Goal: Check status

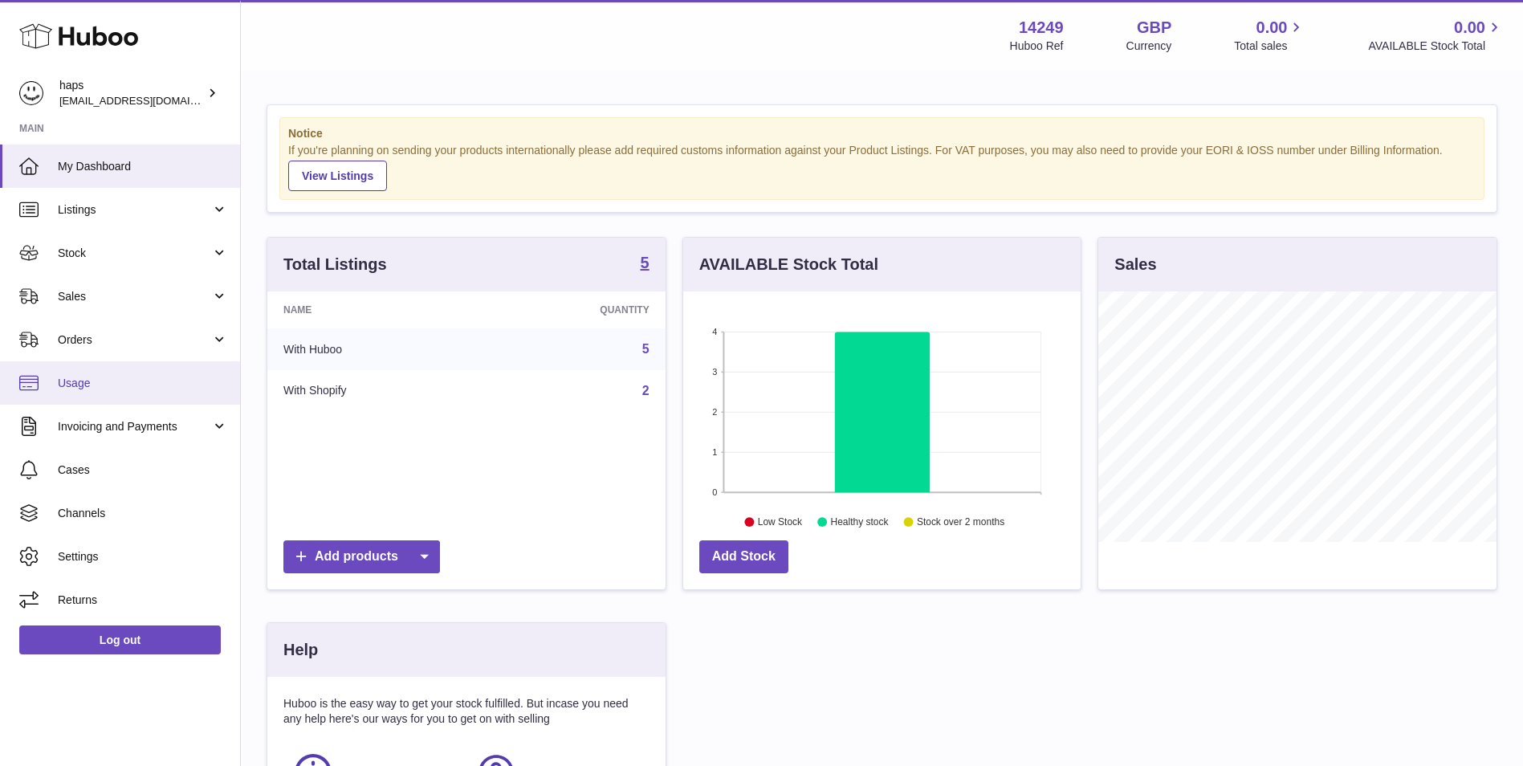
scroll to position [251, 398]
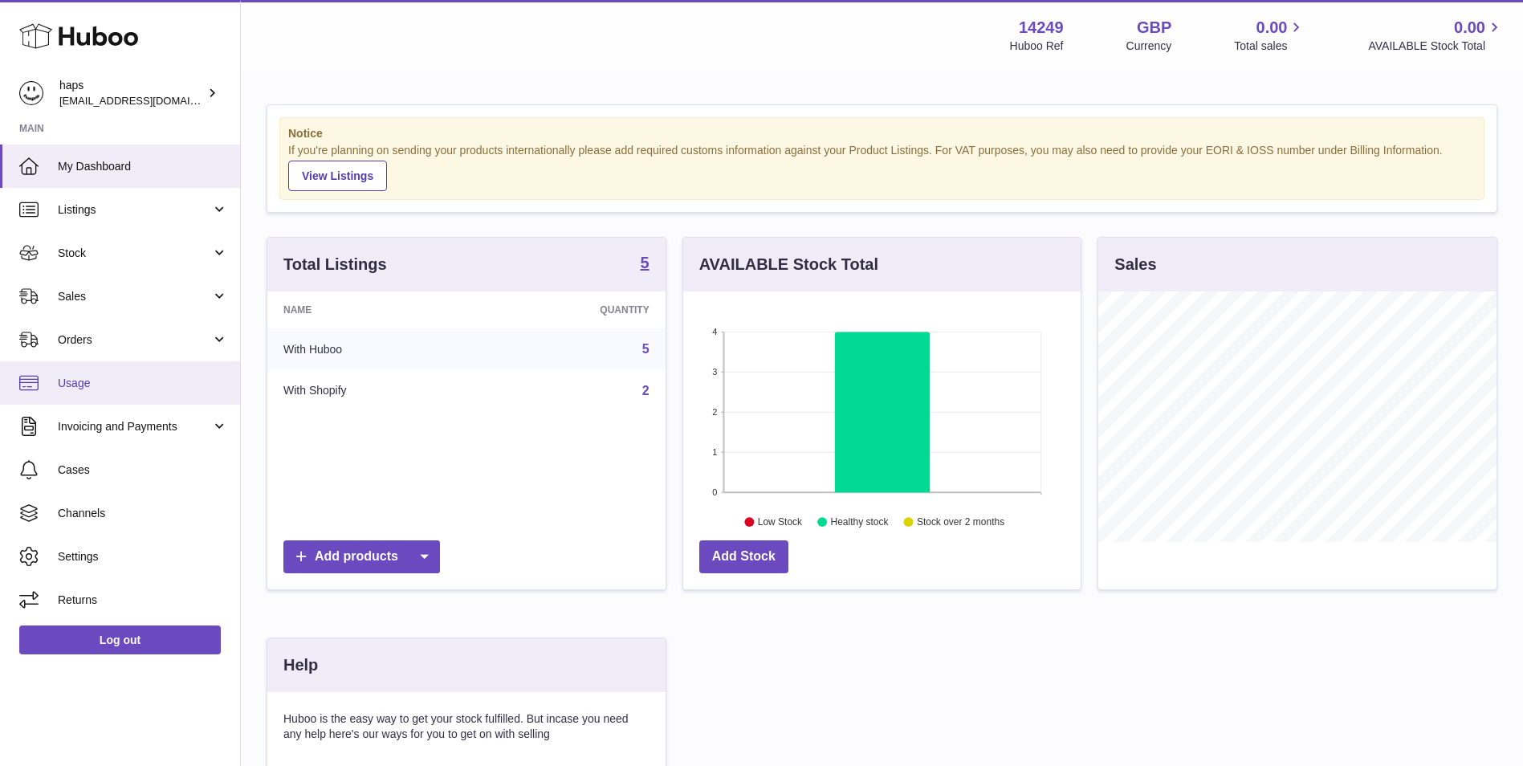
click at [152, 381] on span "Usage" at bounding box center [143, 383] width 170 height 15
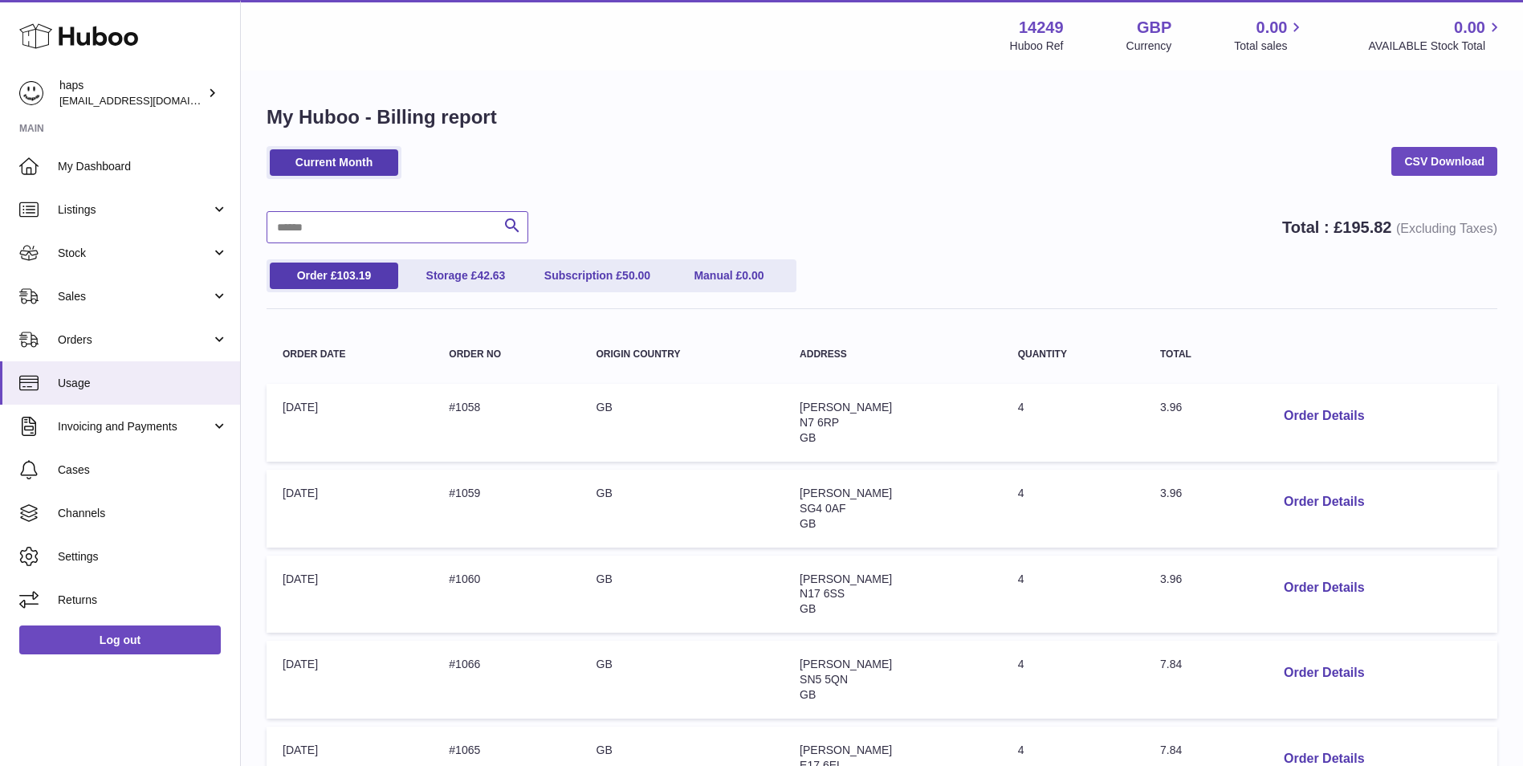
click at [434, 234] on input "text" at bounding box center [398, 227] width 262 height 32
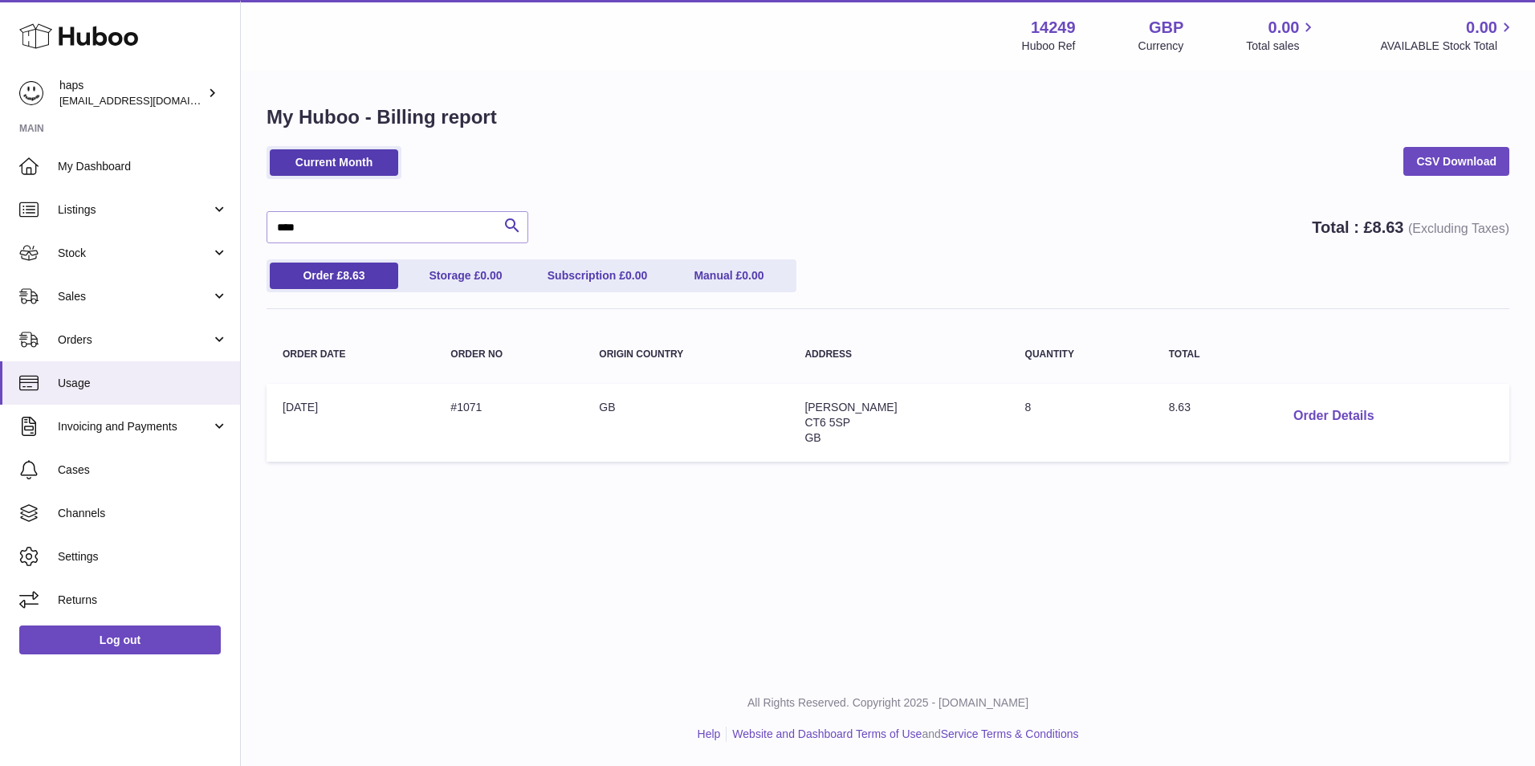
click at [1344, 414] on button "Order Details" at bounding box center [1334, 416] width 106 height 33
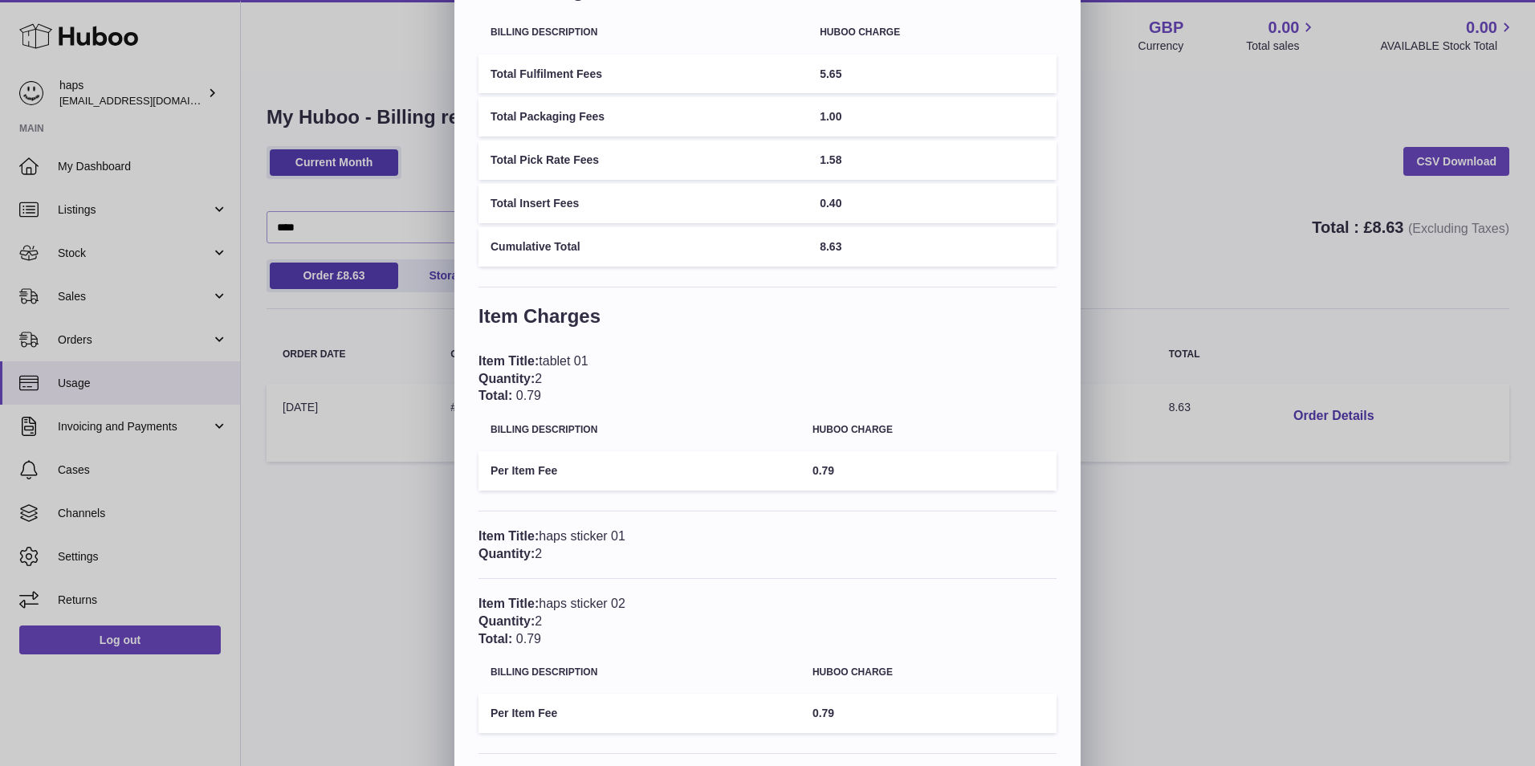
click at [1066, 12] on div "Description: Huboo 24 Small Packet + 1st Pick Total Charges Billing Description…" at bounding box center [768, 409] width 626 height 971
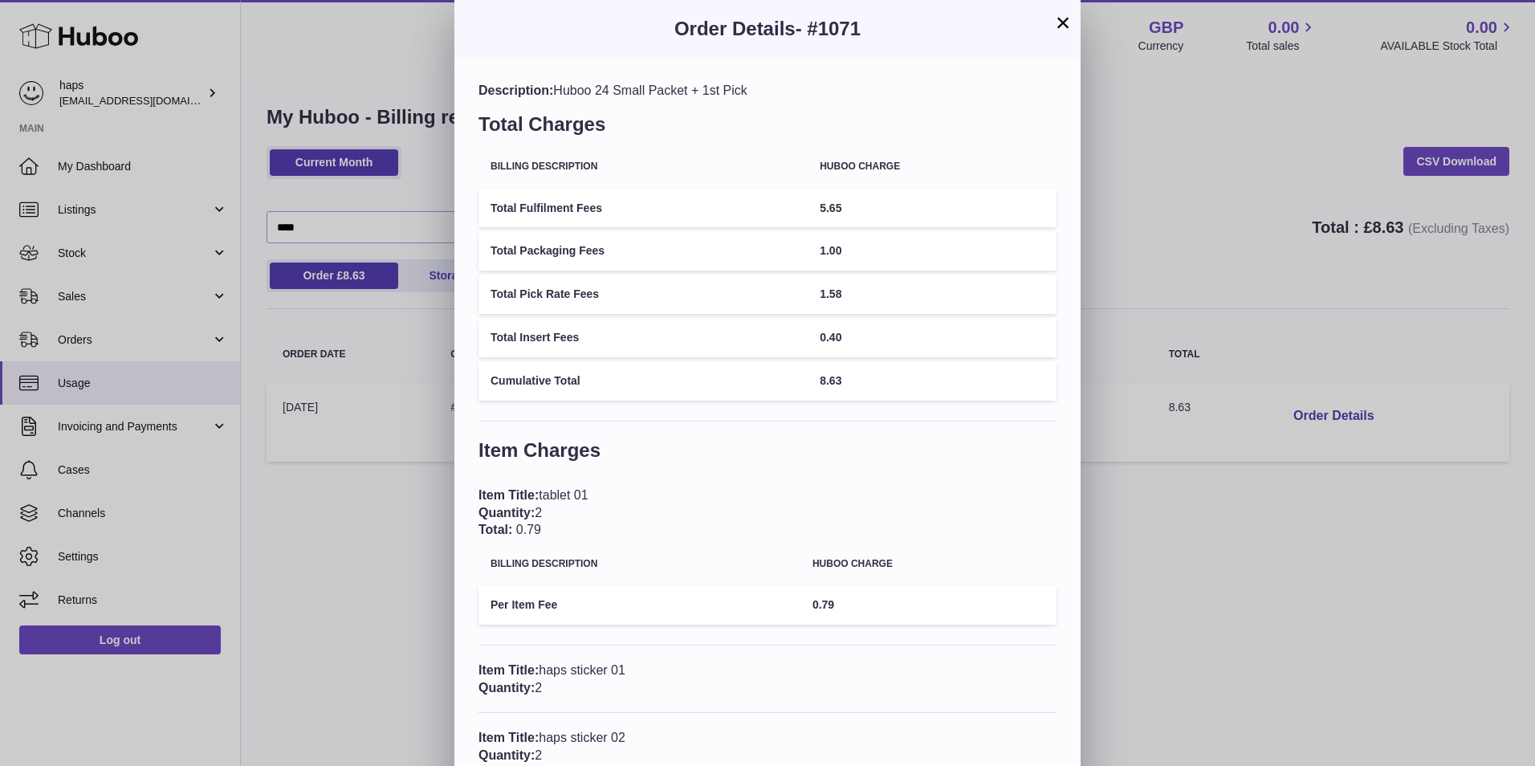
click at [1063, 22] on button "×" at bounding box center [1063, 22] width 19 height 19
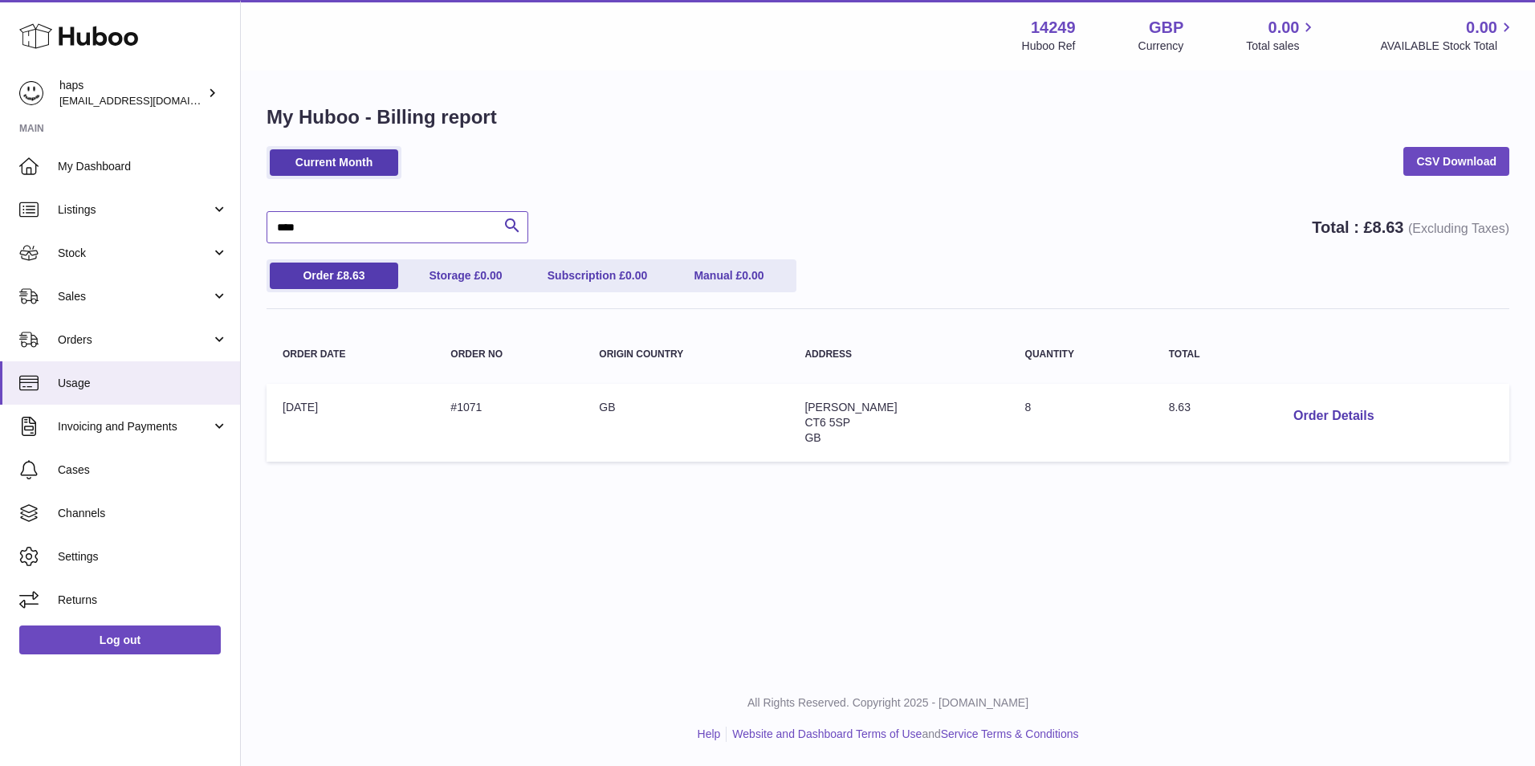
click at [418, 222] on input "****" at bounding box center [398, 227] width 262 height 32
type input "*"
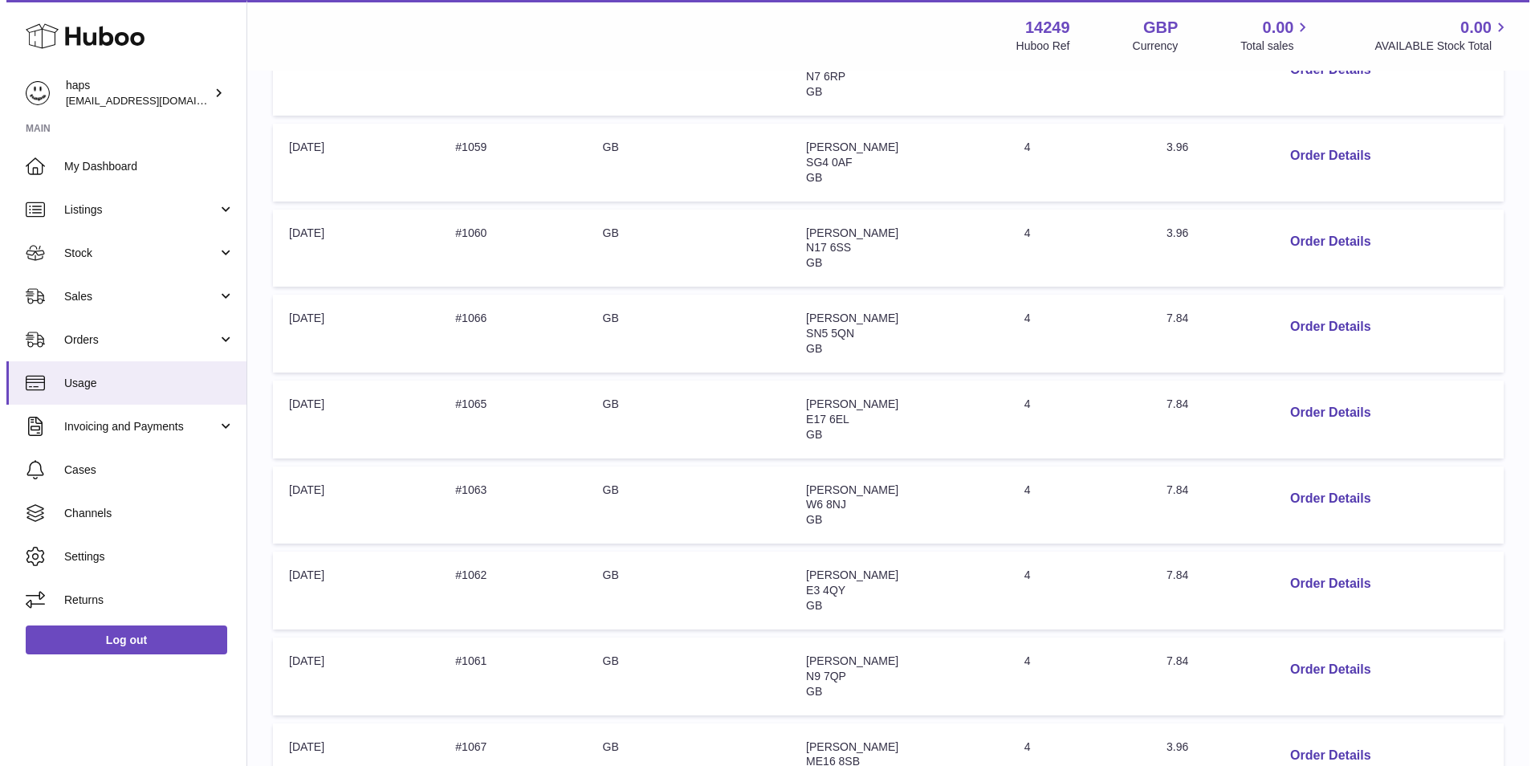
scroll to position [402, 0]
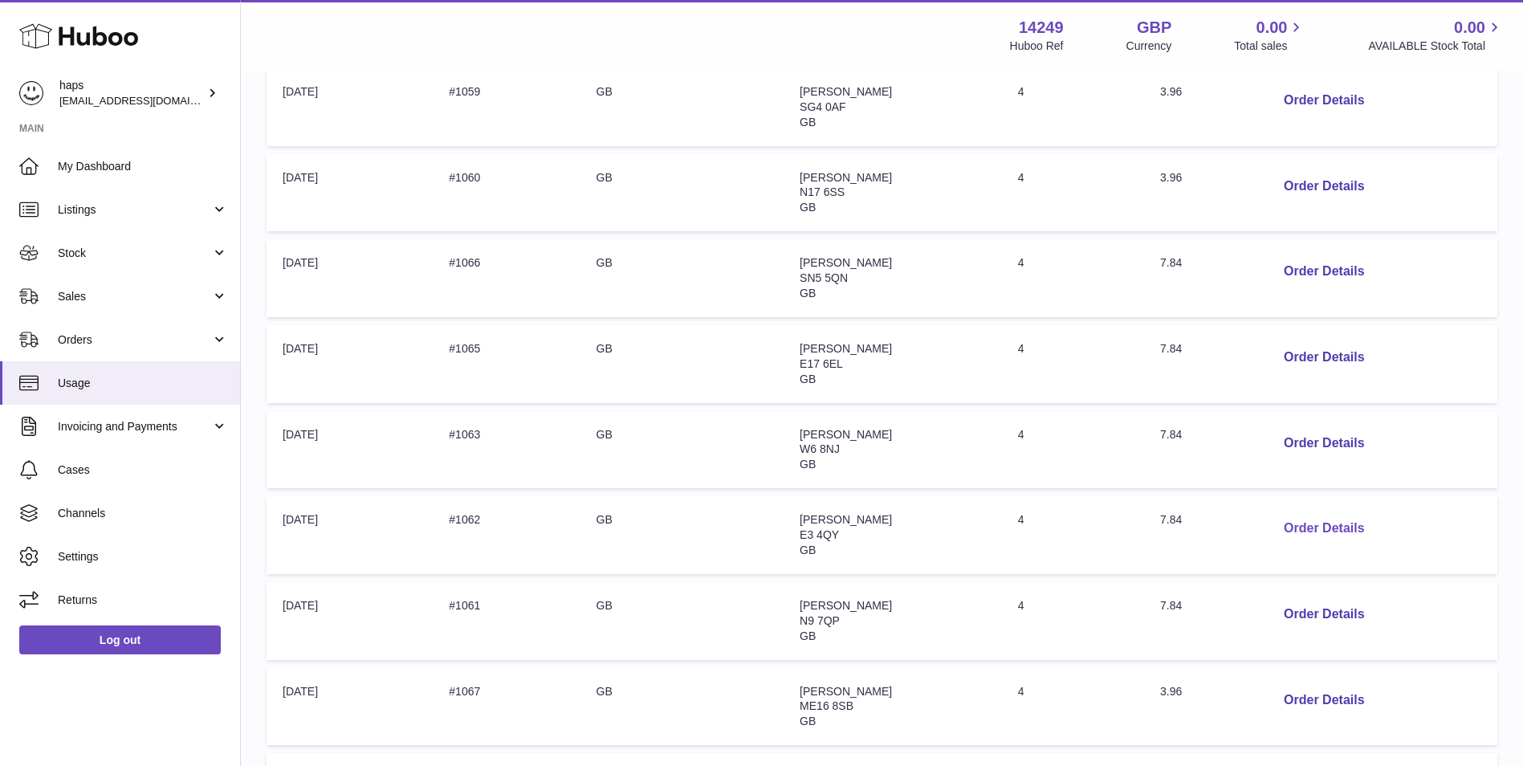
click at [1340, 532] on button "Order Details" at bounding box center [1324, 528] width 106 height 33
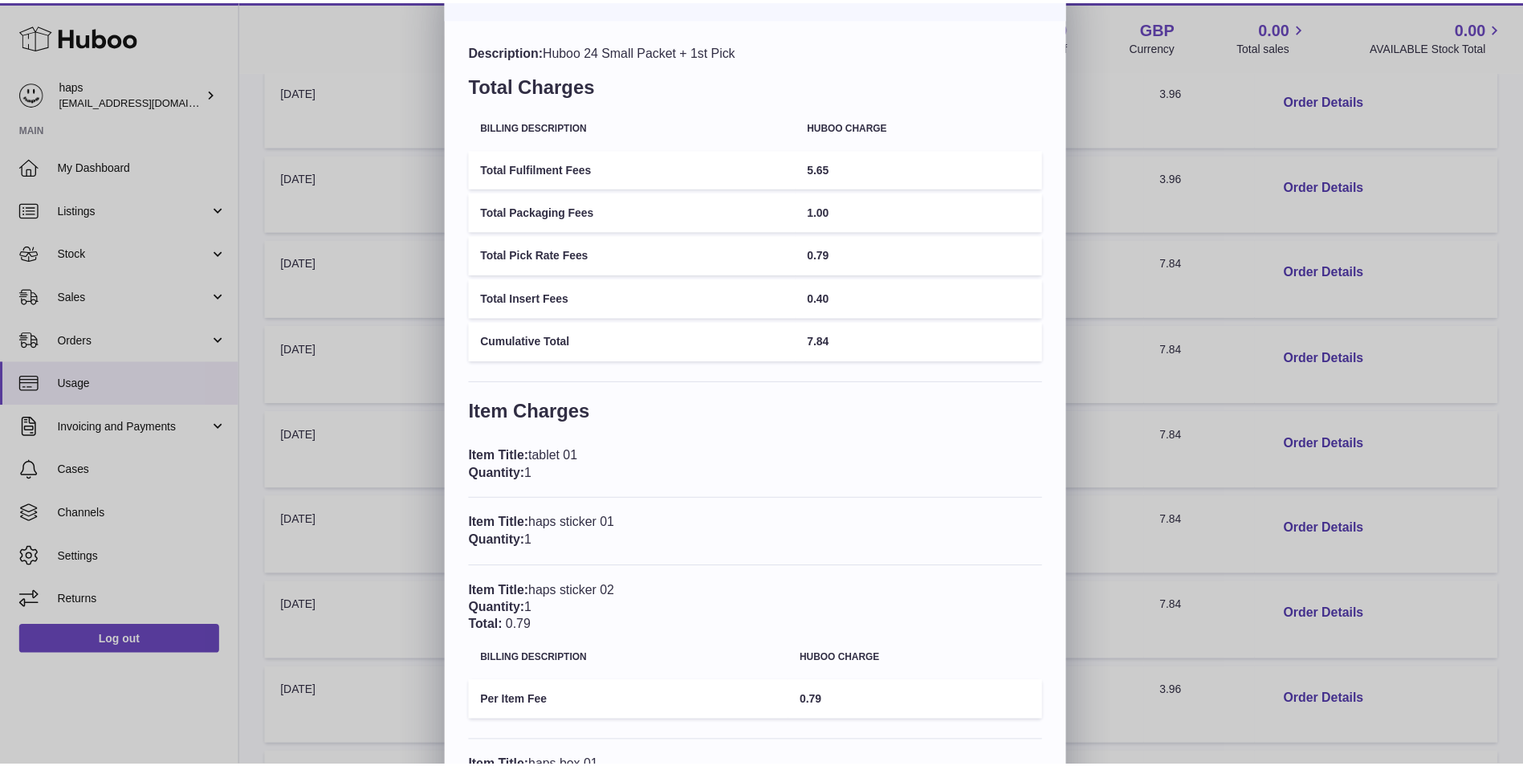
scroll to position [0, 0]
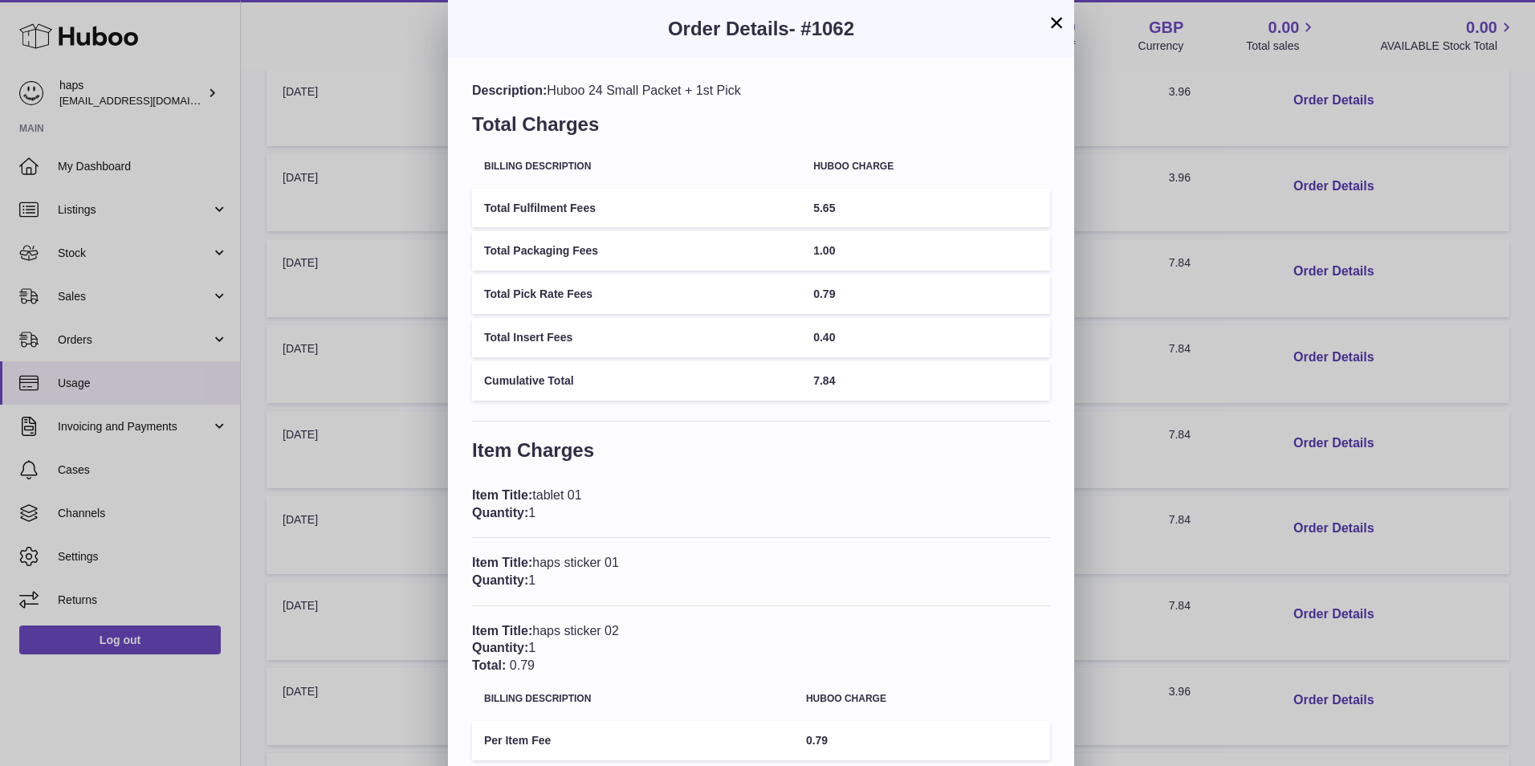
click at [1057, 14] on button "×" at bounding box center [1056, 22] width 19 height 19
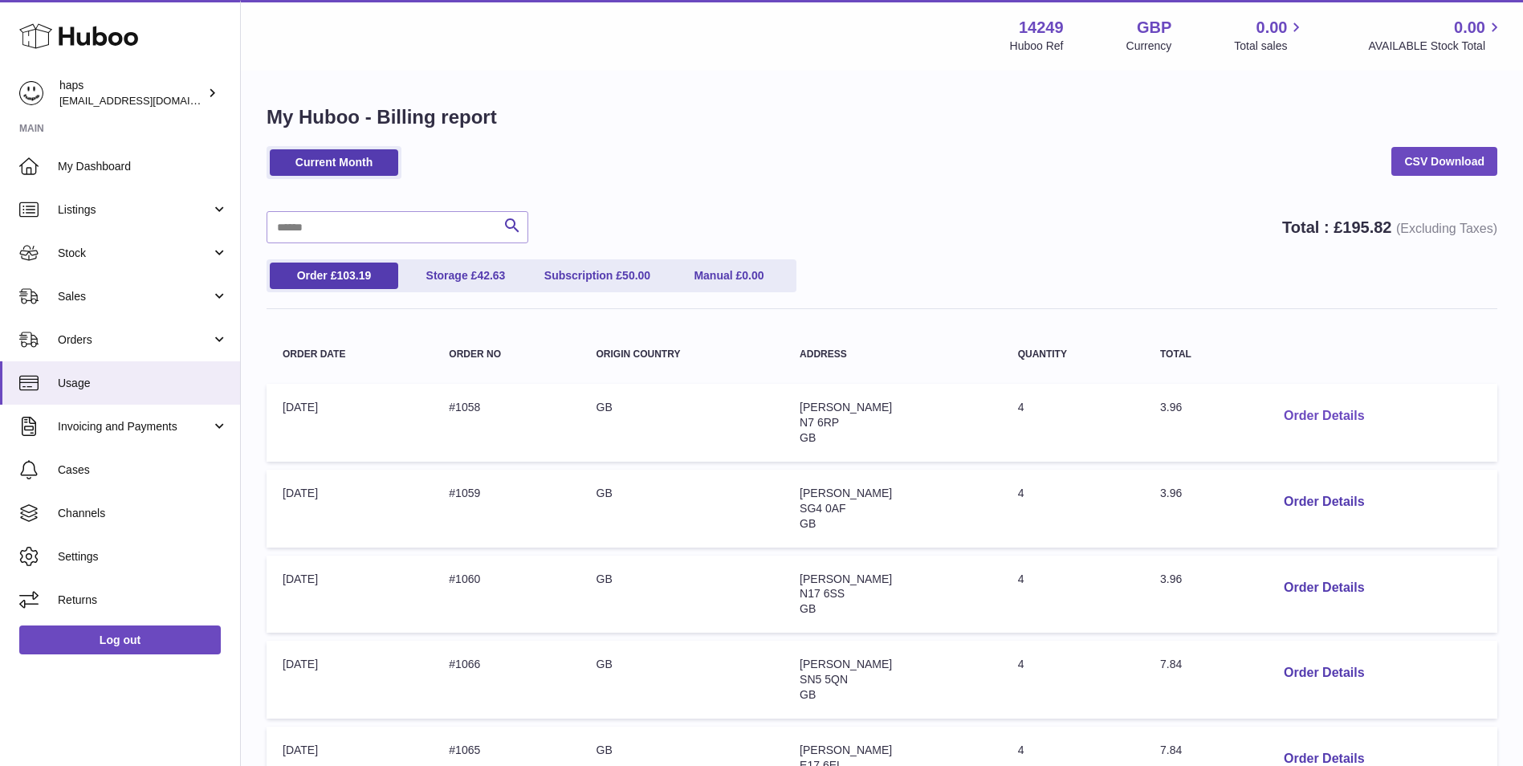
click at [1331, 412] on button "Order Details" at bounding box center [1324, 416] width 106 height 33
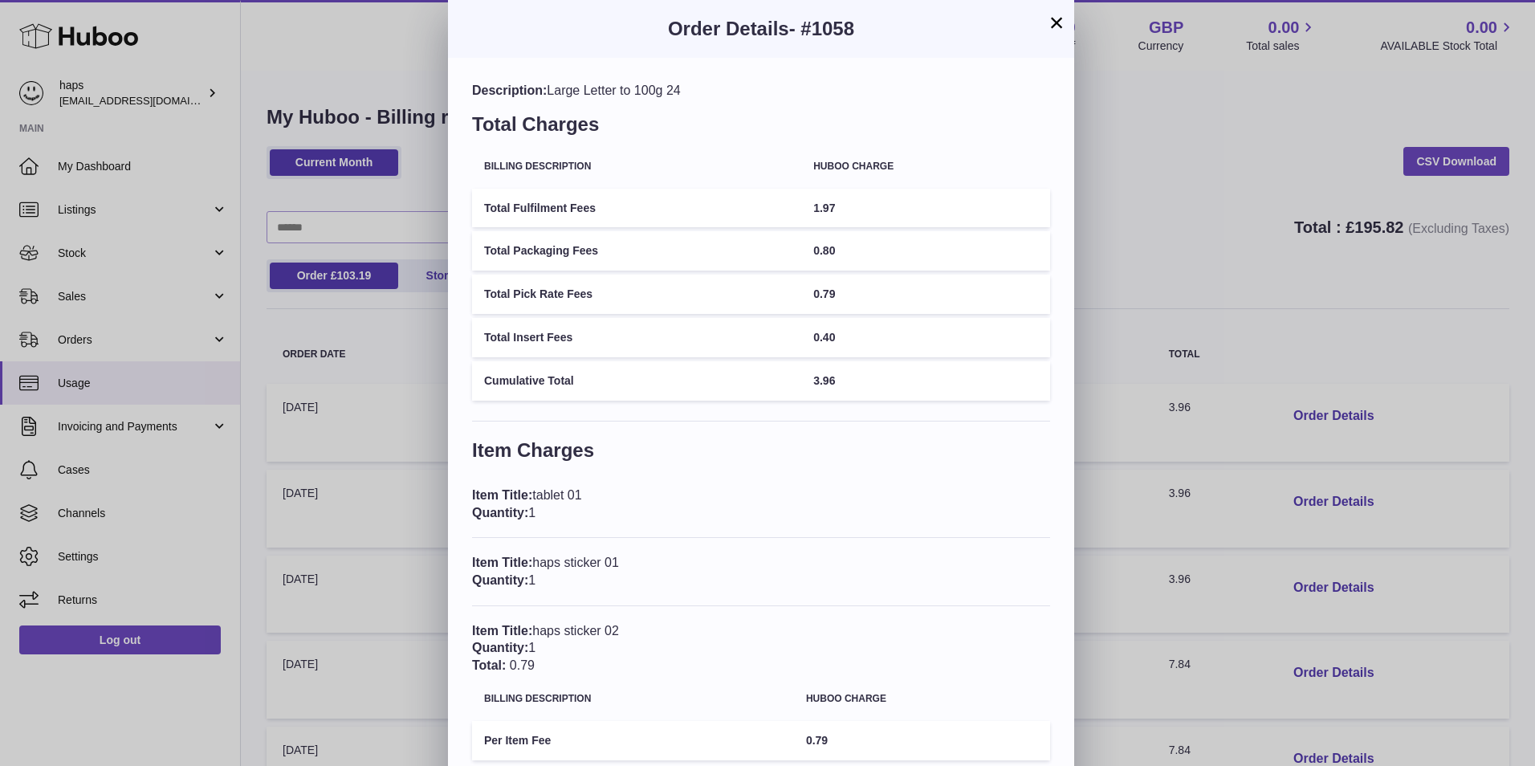
click at [1060, 27] on button "×" at bounding box center [1056, 22] width 19 height 19
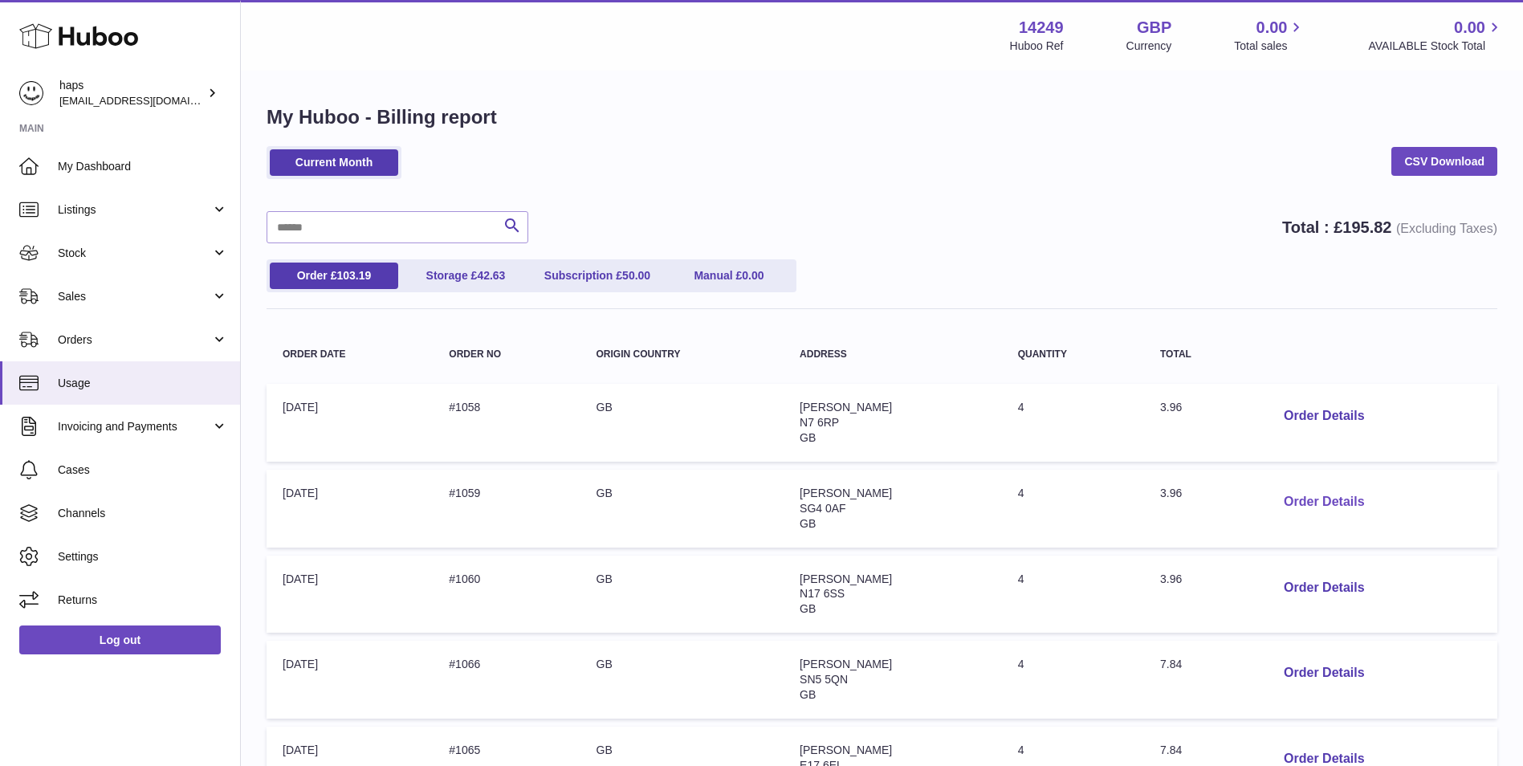
click at [1326, 501] on button "Order Details" at bounding box center [1324, 502] width 106 height 33
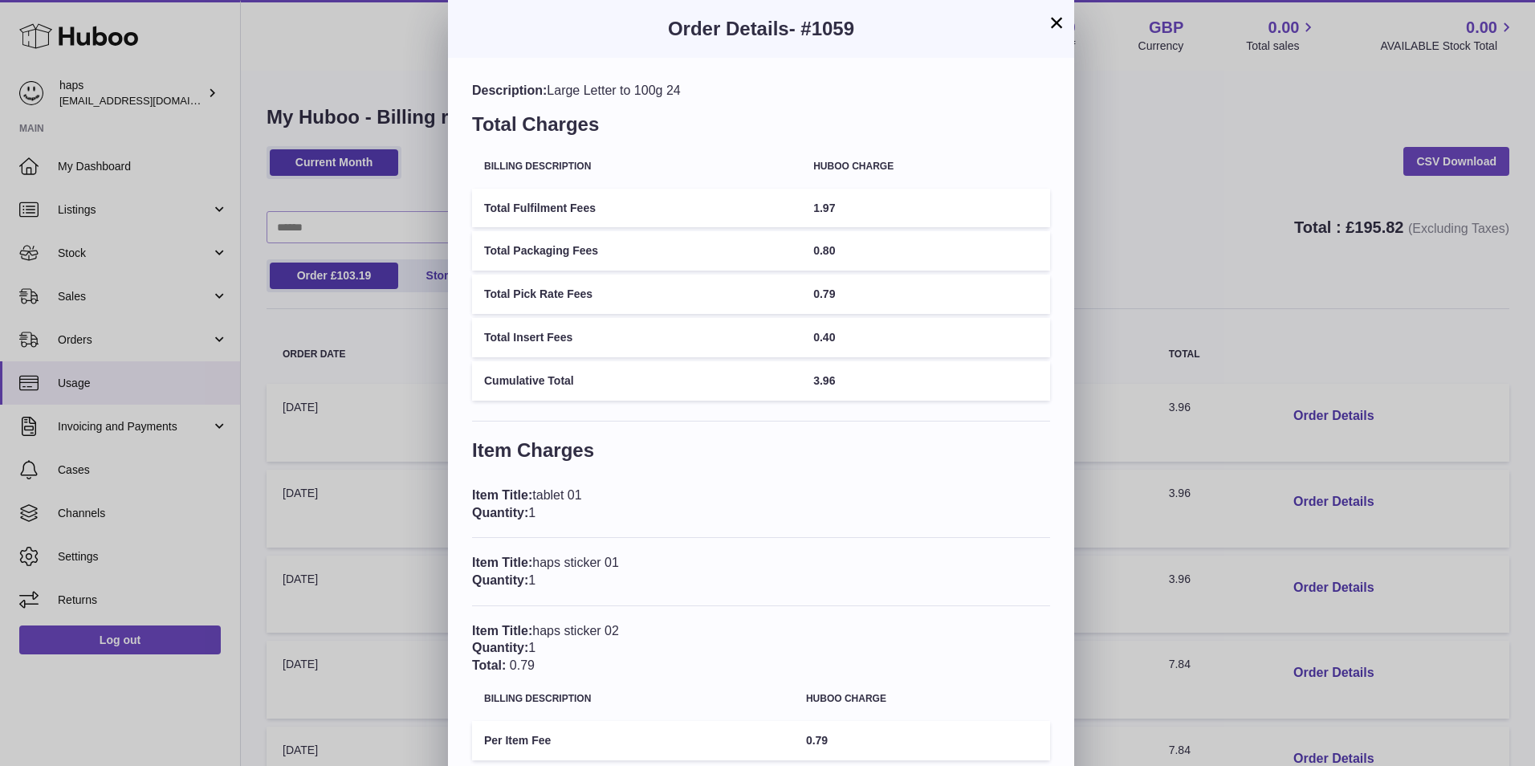
click at [1066, 11] on div "Order Details - #1059" at bounding box center [761, 29] width 626 height 58
click at [1061, 22] on button "×" at bounding box center [1056, 22] width 19 height 19
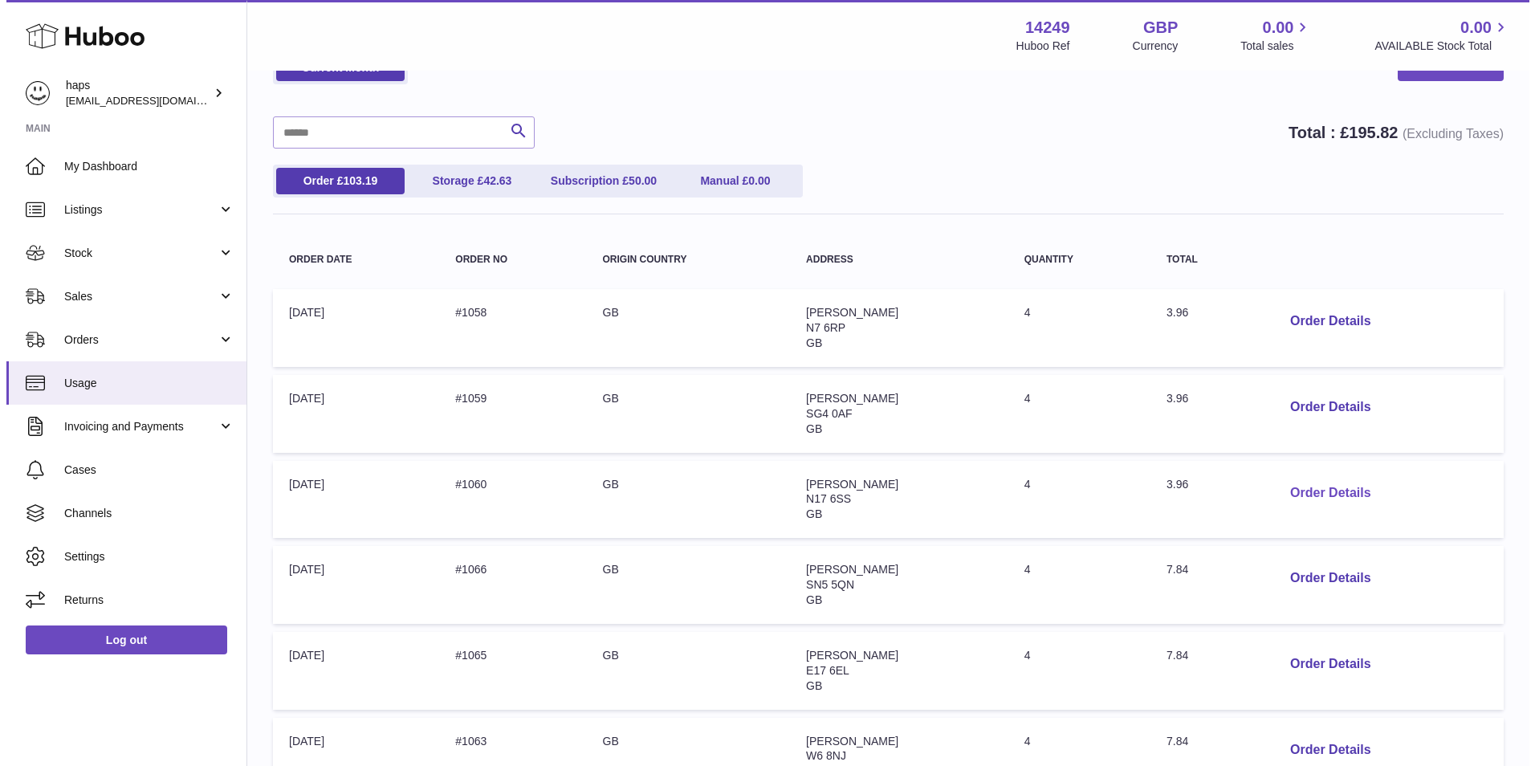
scroll to position [134, 0]
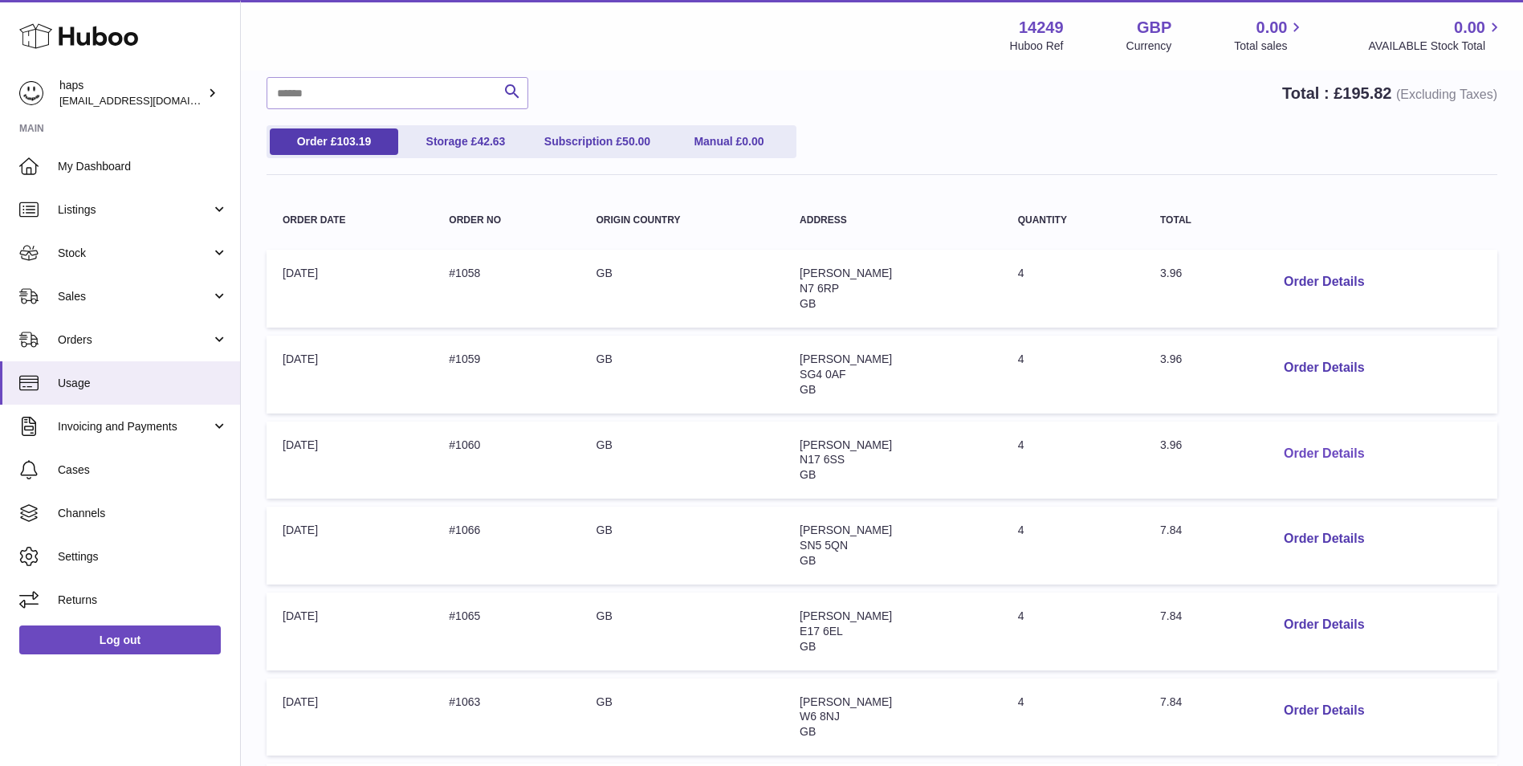
click at [1345, 438] on button "Order Details" at bounding box center [1324, 454] width 106 height 33
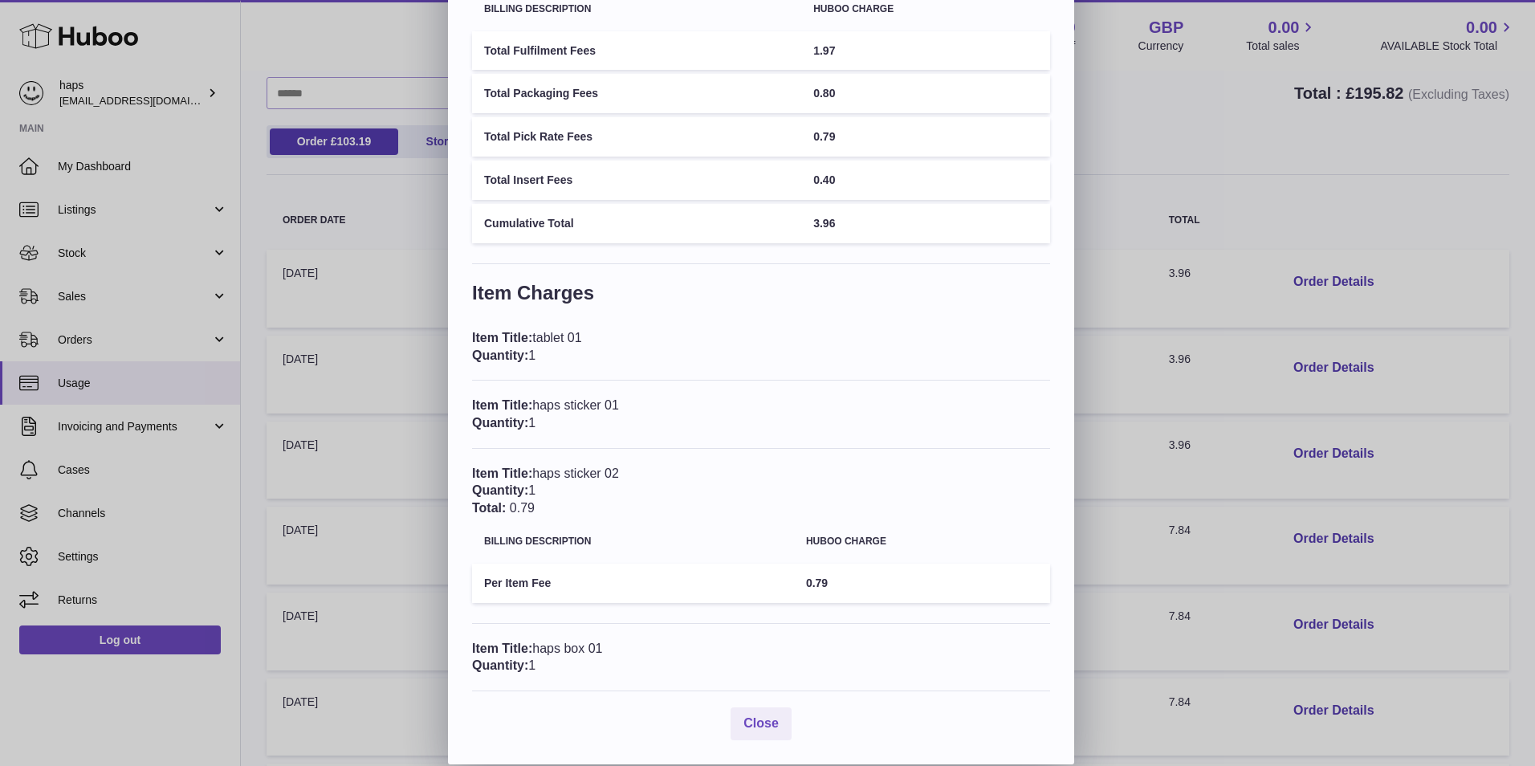
scroll to position [0, 0]
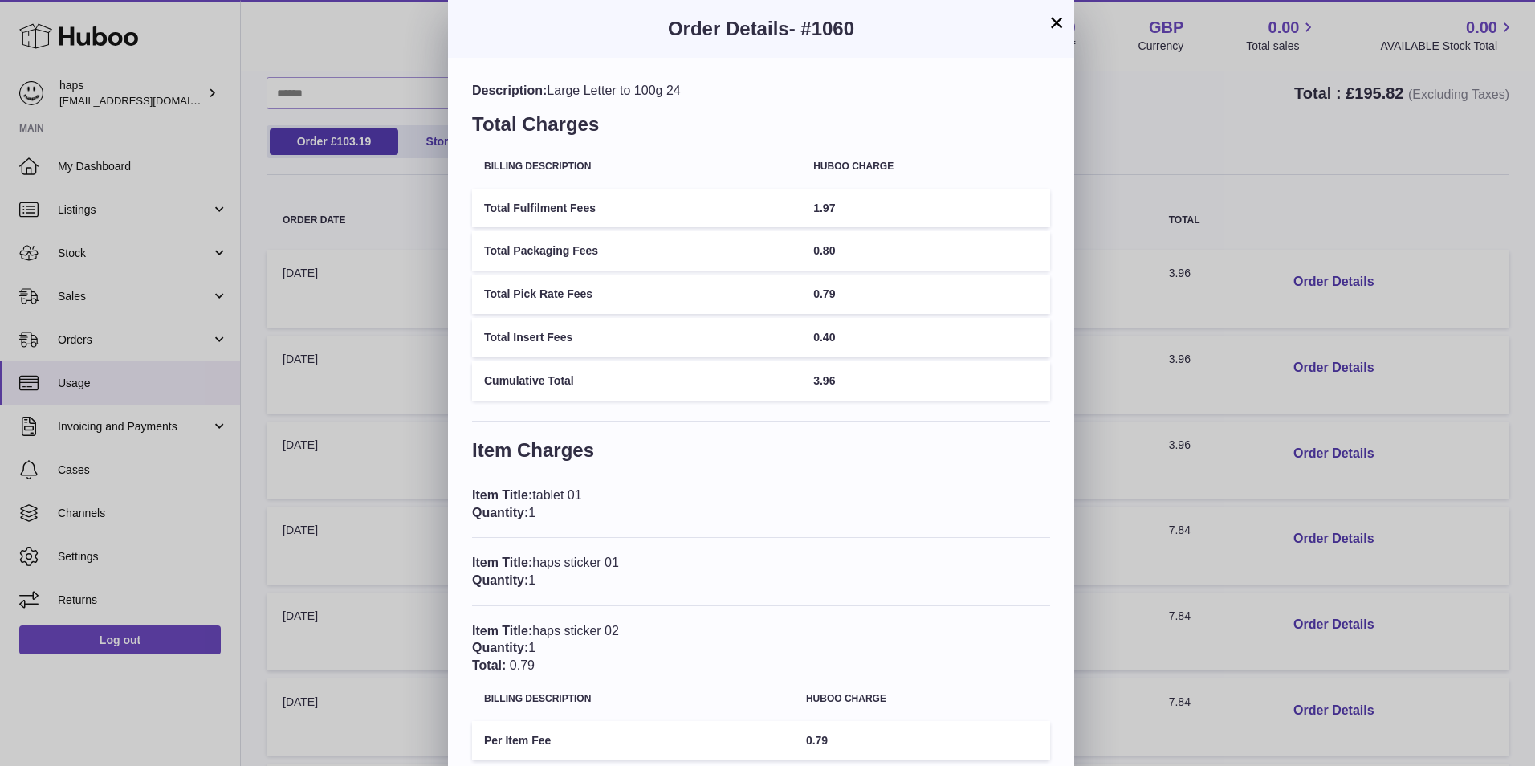
click at [1058, 27] on button "×" at bounding box center [1056, 22] width 19 height 19
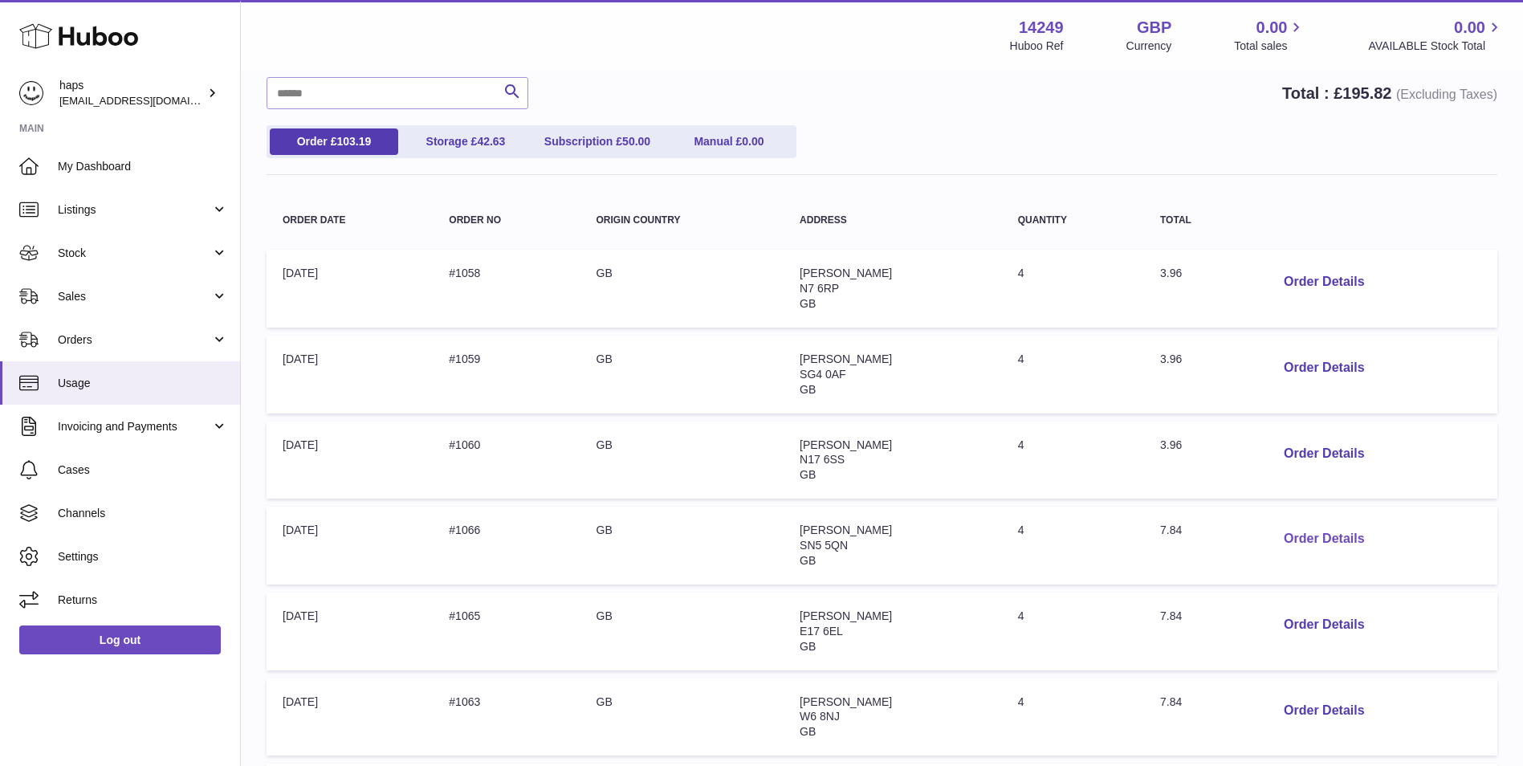
click at [1319, 527] on button "Order Details" at bounding box center [1324, 539] width 106 height 33
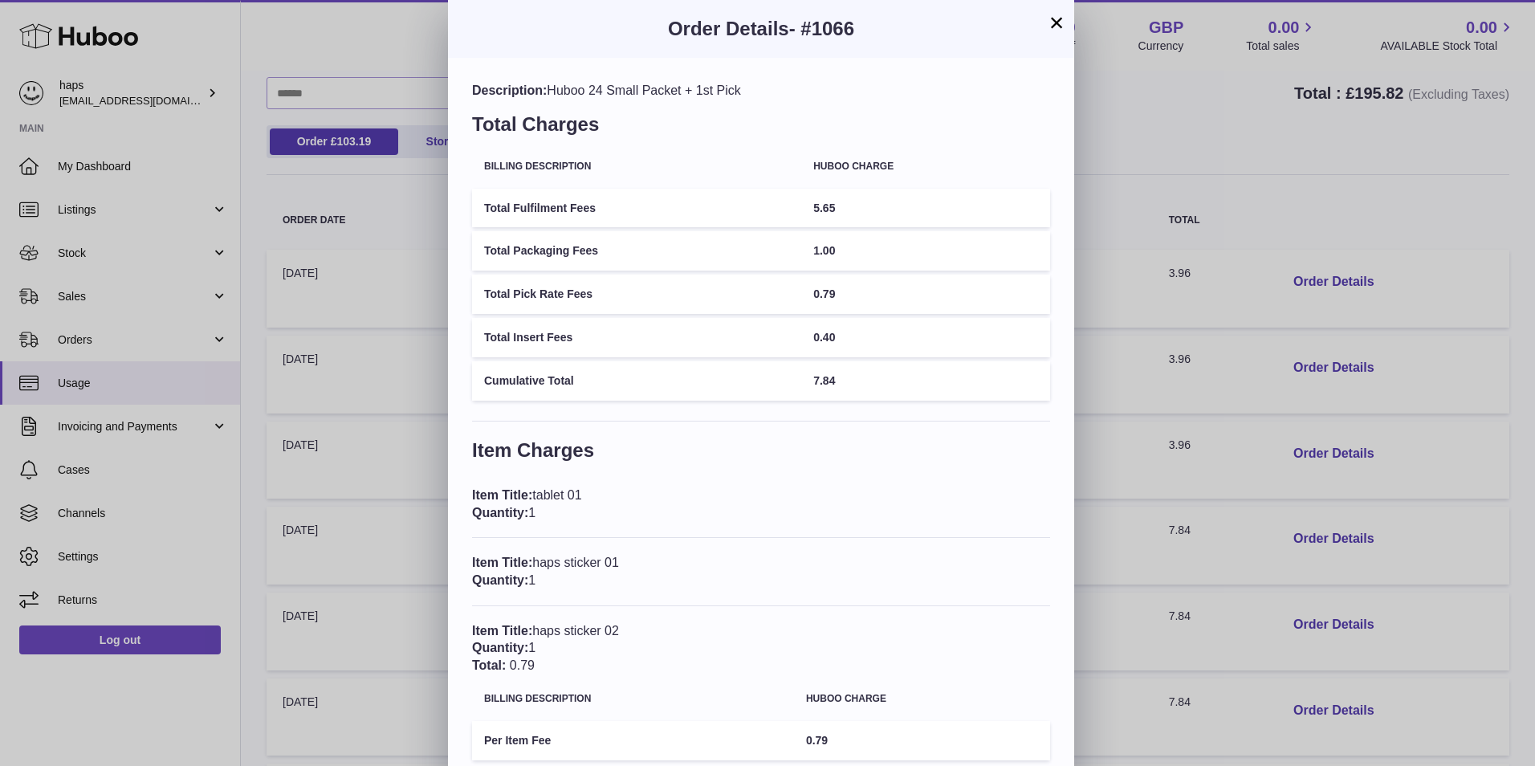
click at [1060, 18] on button "×" at bounding box center [1056, 22] width 19 height 19
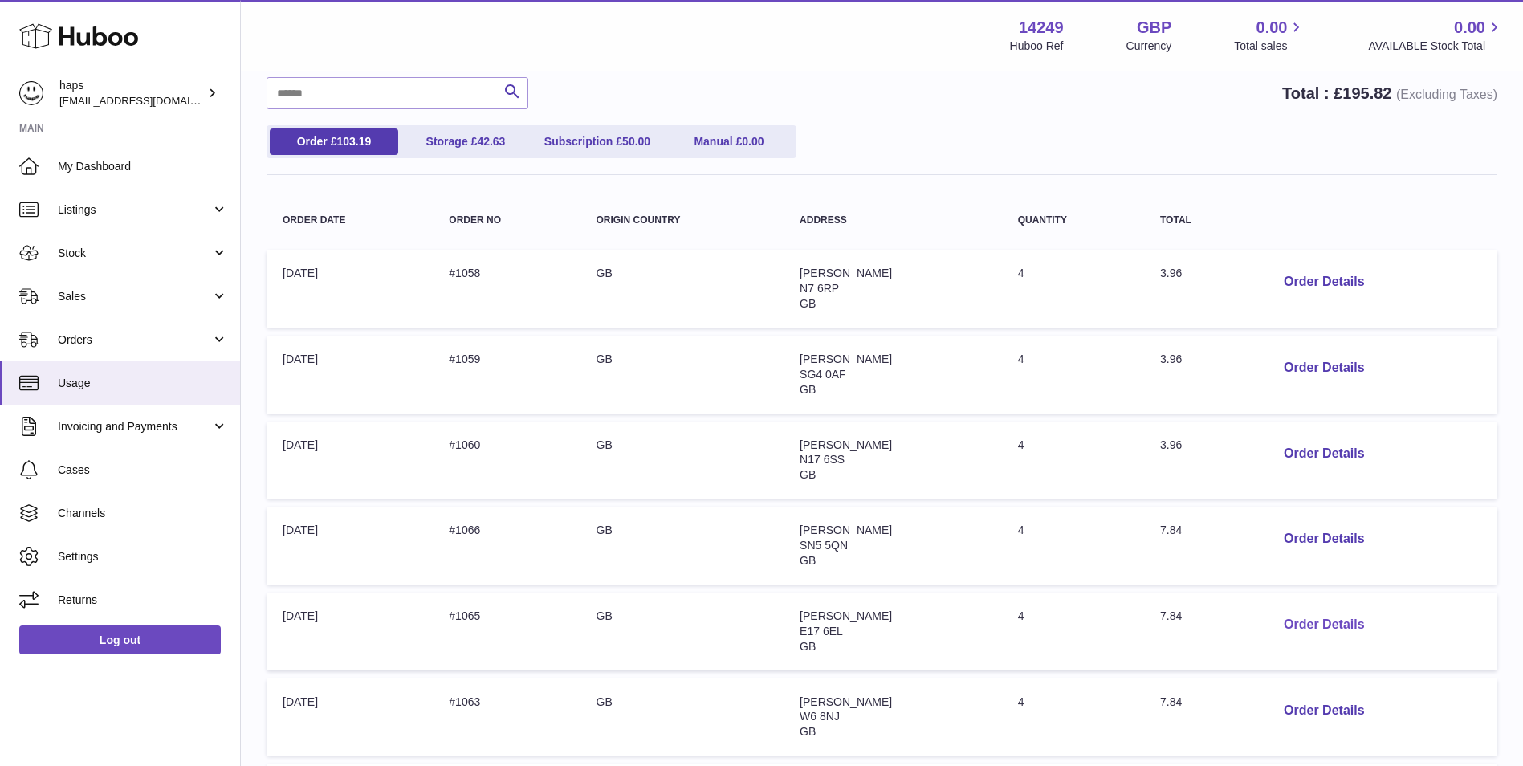
click at [1329, 632] on button "Order Details" at bounding box center [1324, 625] width 106 height 33
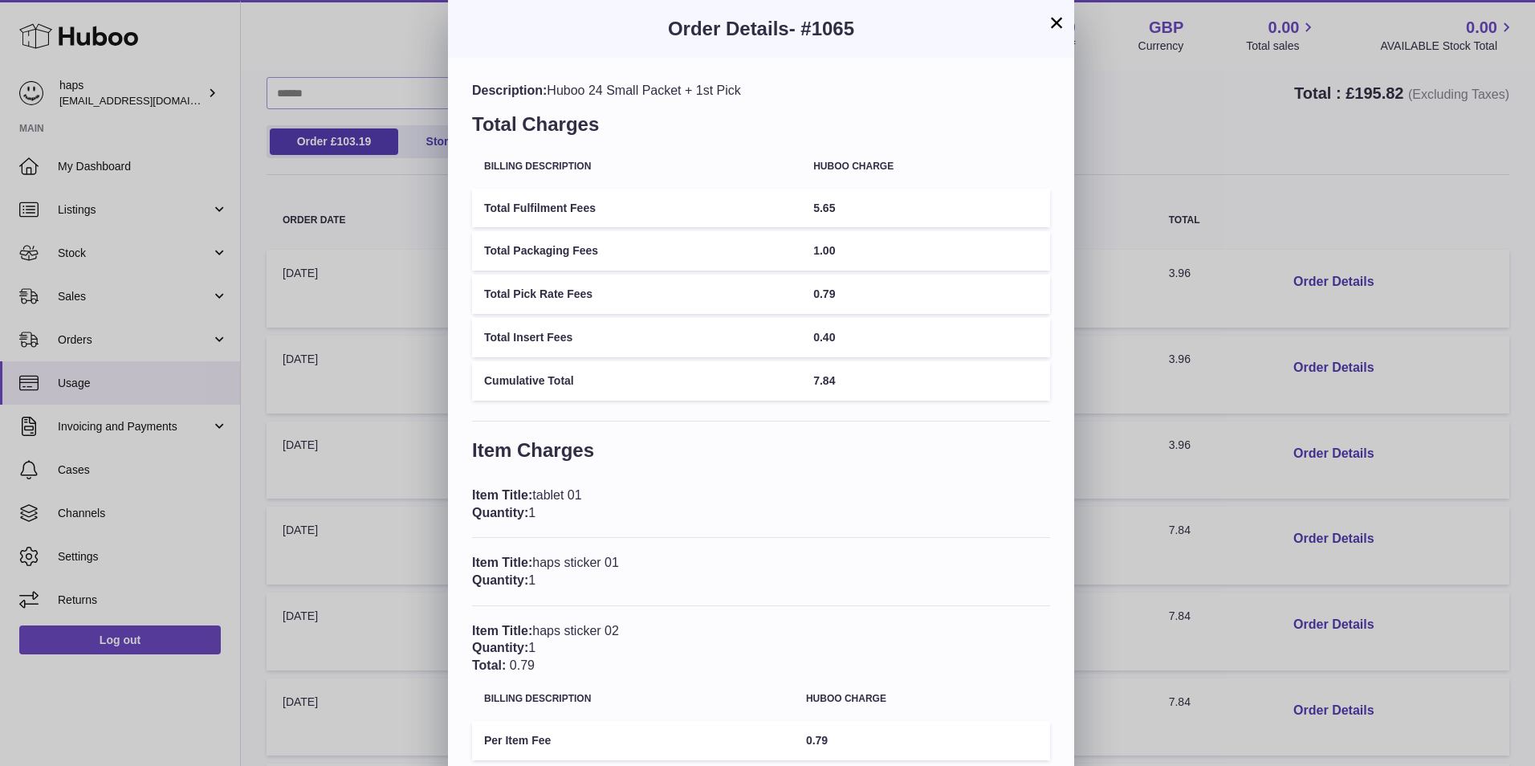
click at [1049, 22] on button "×" at bounding box center [1056, 22] width 19 height 19
